Goal: Check status: Check status

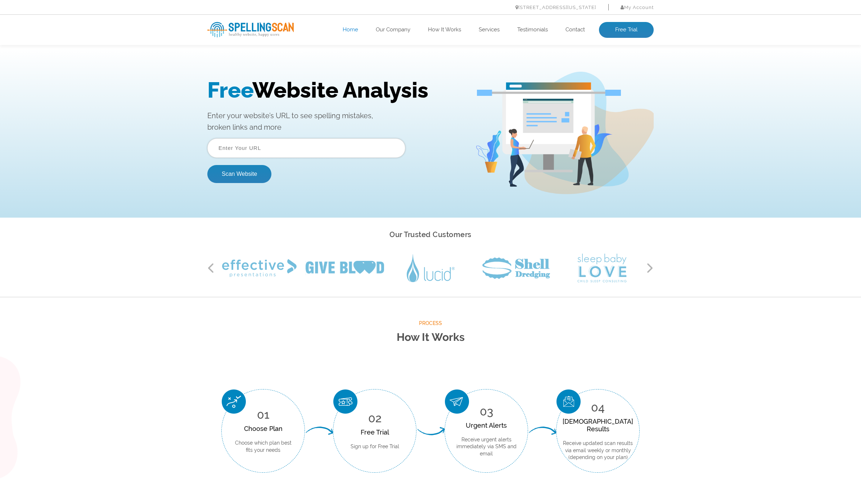
scroll to position [0, 0]
click at [237, 144] on input "text" at bounding box center [306, 147] width 198 height 19
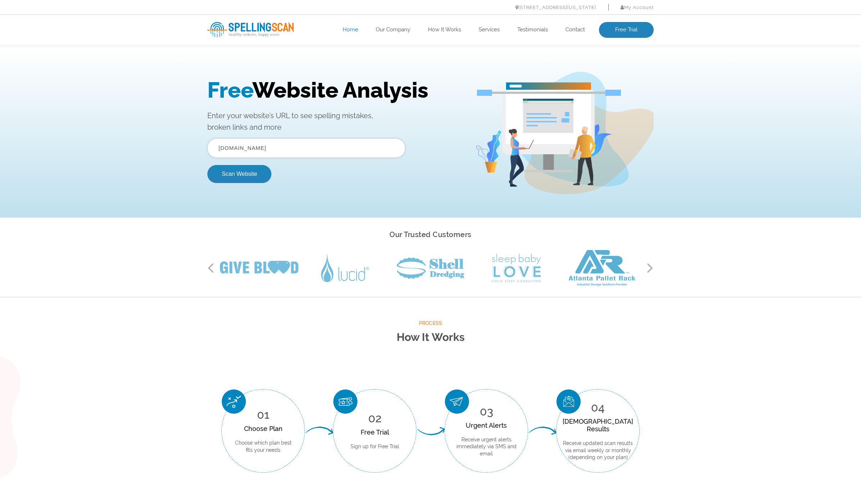
type input "[DOMAIN_NAME]"
click at [239, 174] on button "Scan Website" at bounding box center [239, 174] width 64 height 18
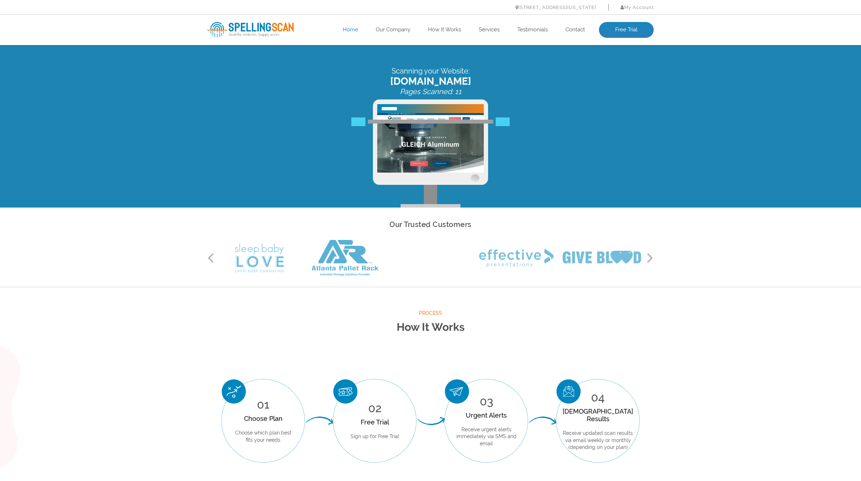
scroll to position [10, 0]
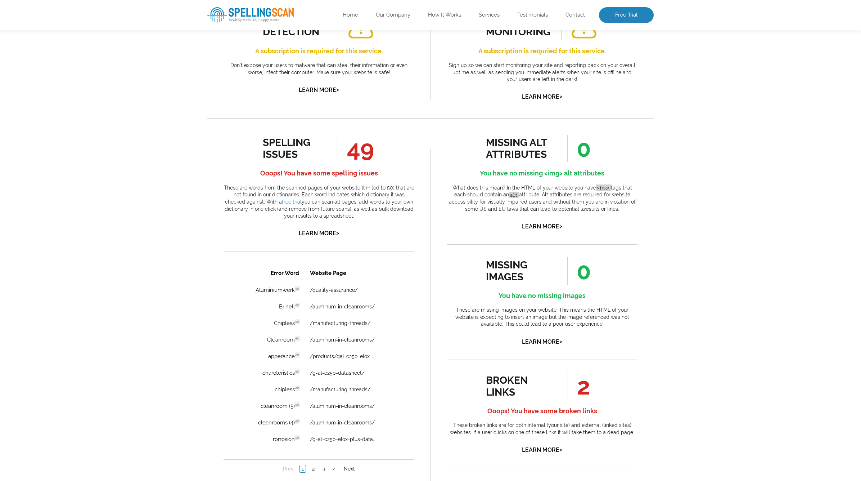
scroll to position [335, 0]
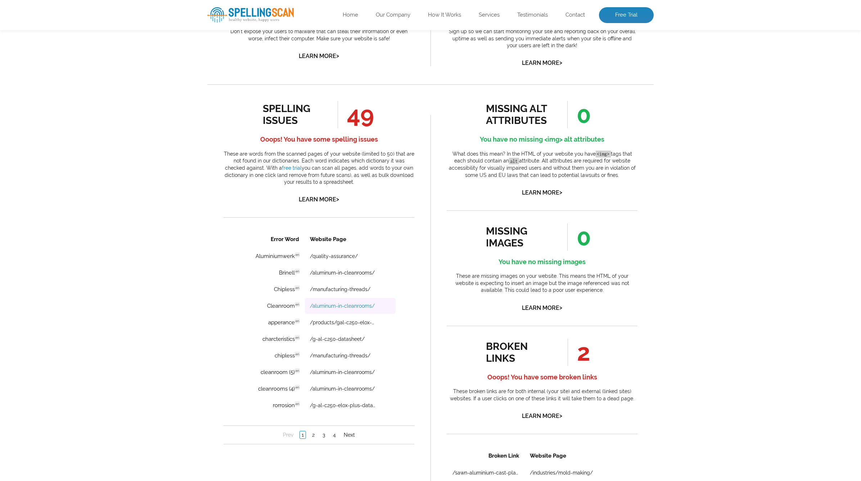
click at [335, 307] on link "/aluminum-in-cleanrooms/" at bounding box center [342, 306] width 65 height 6
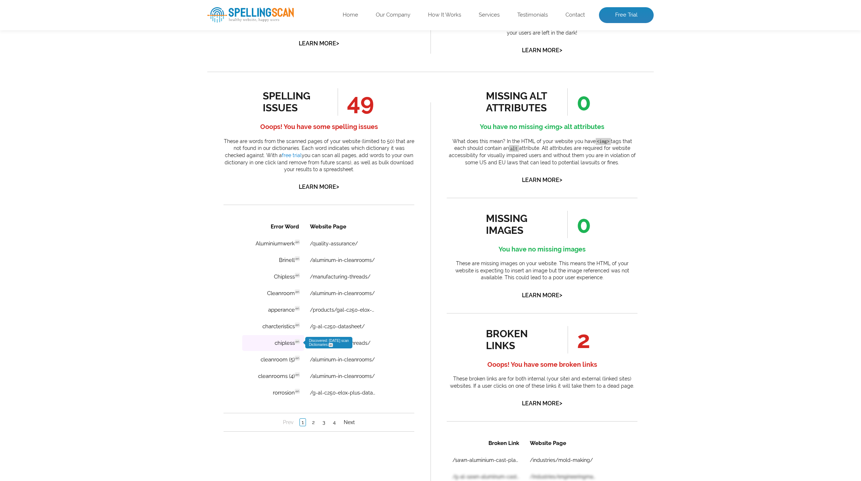
scroll to position [348, 0]
click at [281, 327] on td "charcteristics en Discovered: 08-14-2025 scan Dictionaries: en" at bounding box center [273, 326] width 62 height 16
click at [362, 326] on link "/g-al-c250-datasheet/" at bounding box center [337, 326] width 55 height 6
click at [349, 391] on link "/g-al-c250-elox-plus-datasheet/" at bounding box center [343, 392] width 67 height 6
click at [372, 310] on link "/products/gal-c250-elox-plus-2/" at bounding box center [343, 309] width 67 height 6
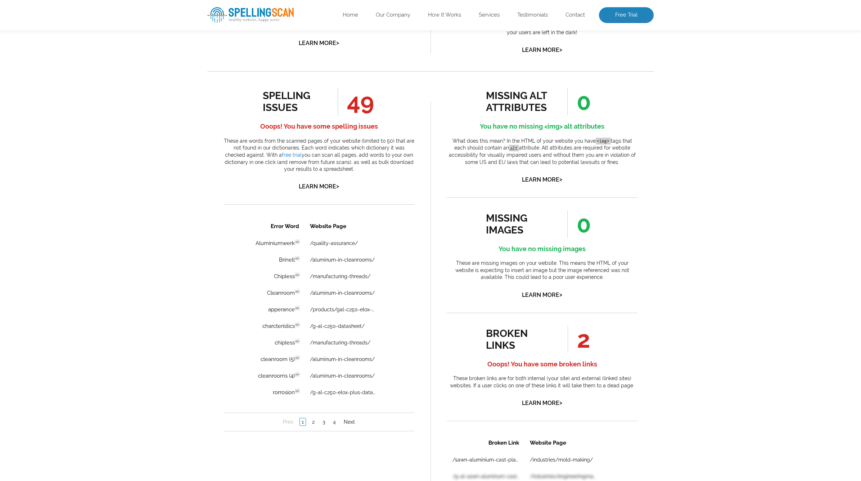
click at [310, 423] on li "2" at bounding box center [313, 421] width 10 height 7
click at [312, 423] on link "2" at bounding box center [313, 421] width 6 height 7
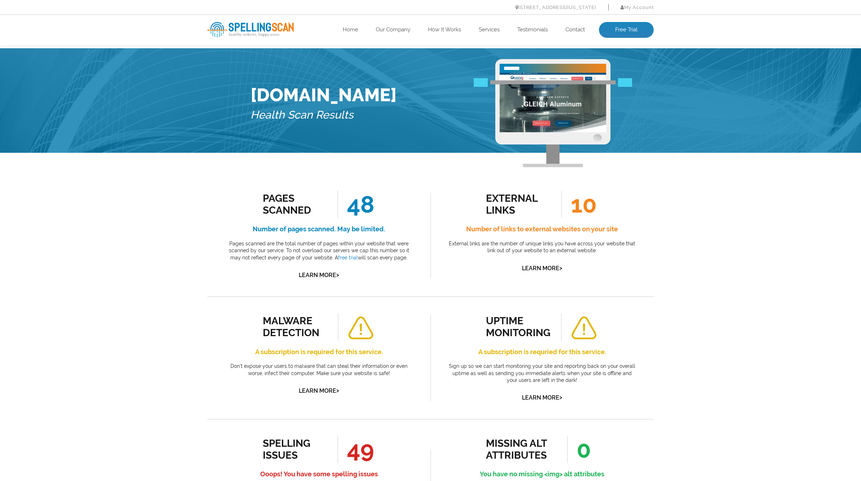
scroll to position [0, 0]
click at [637, 17] on link "Log In" at bounding box center [637, 17] width 16 height 5
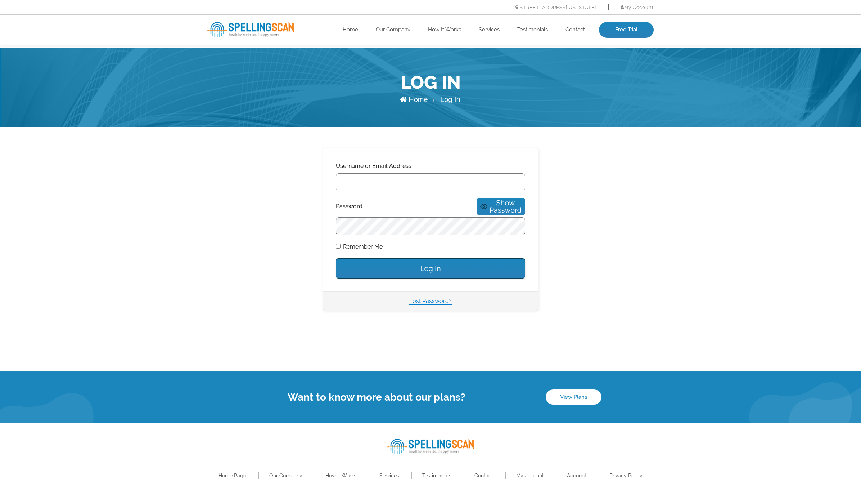
scroll to position [1, 0]
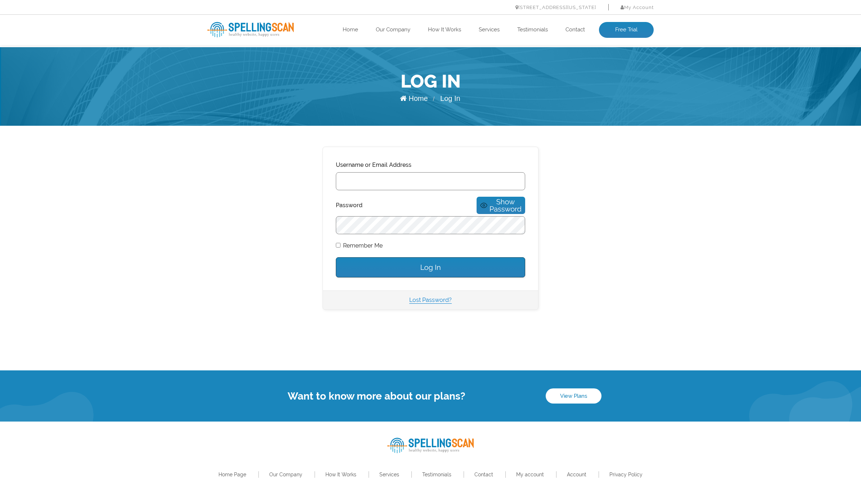
type input "Gleich-usa.com"
click at [422, 261] on input "Log In" at bounding box center [430, 267] width 189 height 20
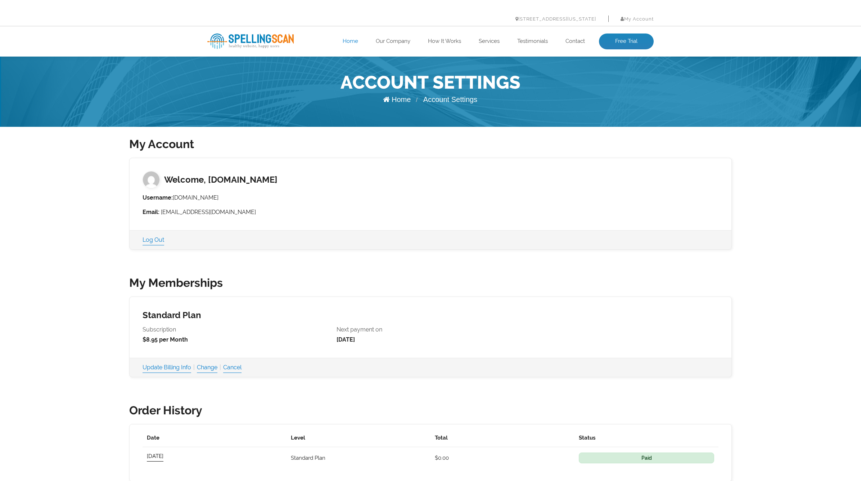
click at [347, 42] on link "Home" at bounding box center [350, 41] width 15 height 7
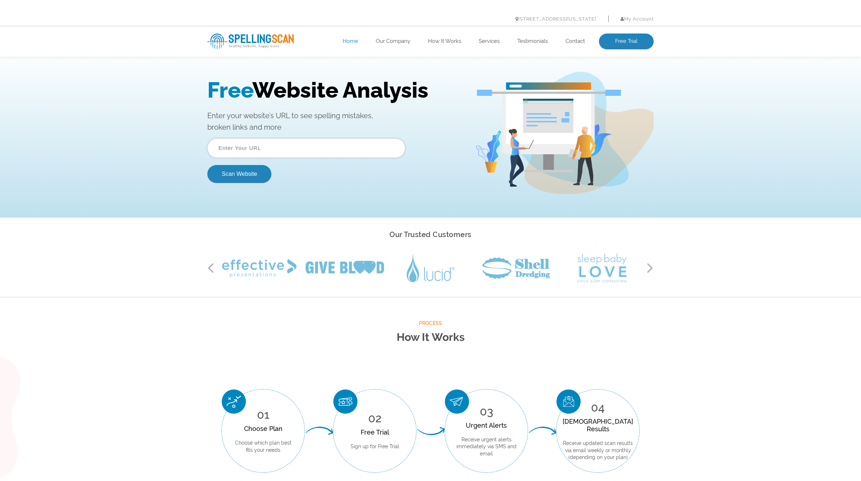
click at [298, 152] on input "text" at bounding box center [306, 147] width 198 height 19
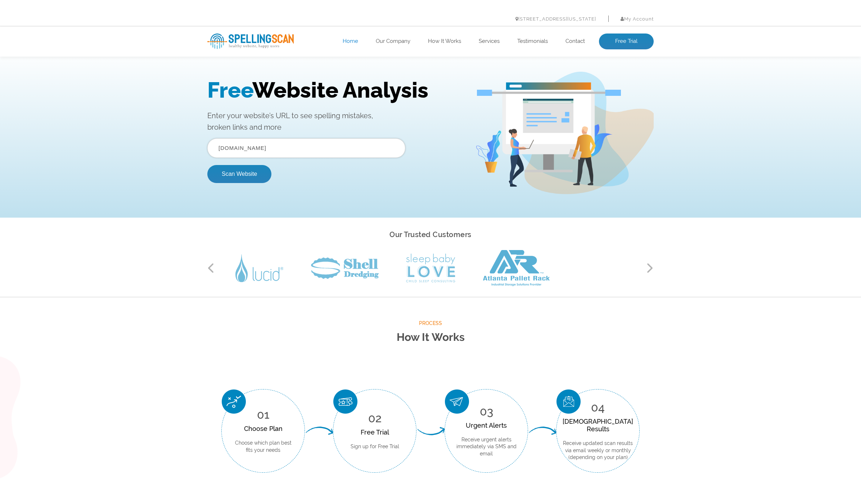
type input "[DOMAIN_NAME]"
click at [239, 174] on button "Scan Website" at bounding box center [239, 174] width 64 height 18
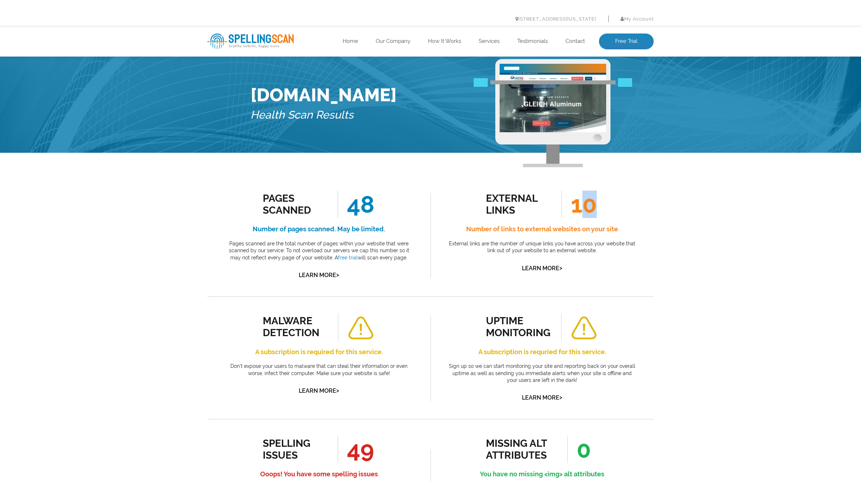
drag, startPoint x: 577, startPoint y: 208, endPoint x: 608, endPoint y: 208, distance: 30.3
click at [608, 208] on div "external links 10 Number of links to external websites on your site External li…" at bounding box center [542, 232] width 191 height 82
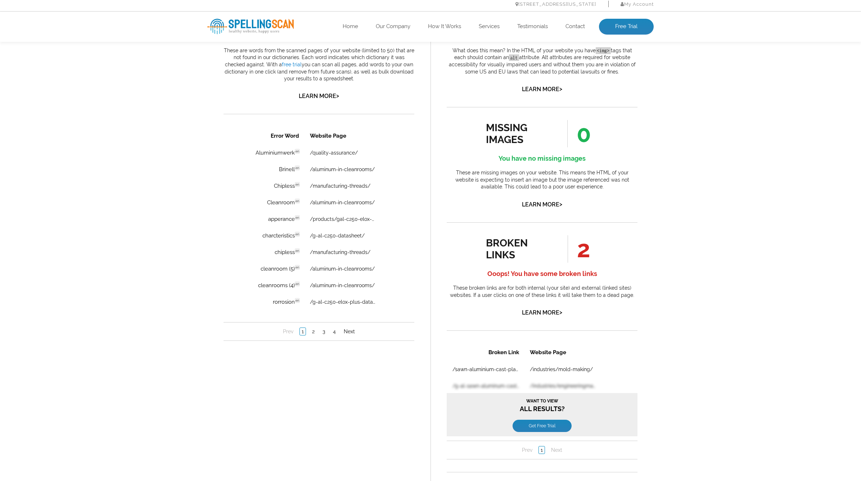
scroll to position [436, 0]
